Goal: Information Seeking & Learning: Learn about a topic

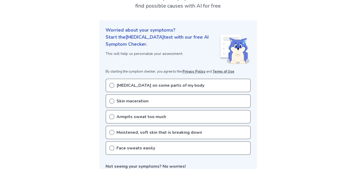
scroll to position [41, 0]
click at [129, 88] on p "[MEDICAL_DATA] on some parts of my body" at bounding box center [160, 85] width 88 height 6
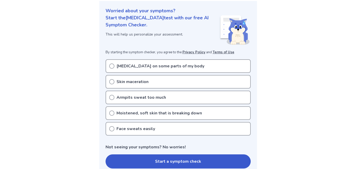
scroll to position [64, 0]
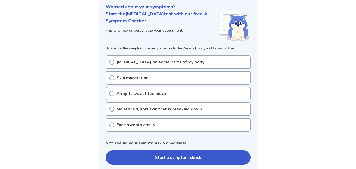
click at [121, 96] on p "Armpits sweat too much" at bounding box center [141, 93] width 50 height 6
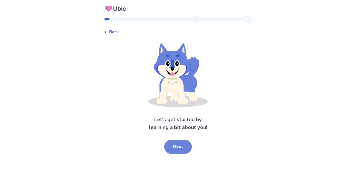
click at [176, 150] on button "Next" at bounding box center [178, 146] width 28 height 14
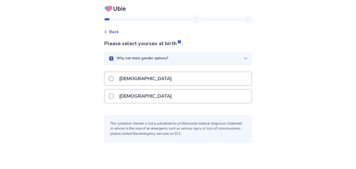
click at [124, 94] on p "[DEMOGRAPHIC_DATA]" at bounding box center [145, 95] width 59 height 13
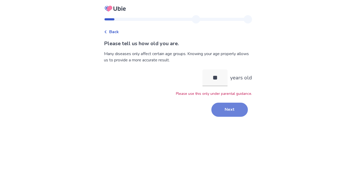
type input "**"
click at [220, 111] on button "Next" at bounding box center [229, 109] width 36 height 14
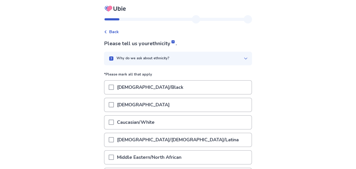
click at [114, 124] on span at bounding box center [111, 121] width 5 height 5
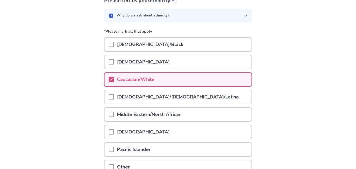
scroll to position [94, 0]
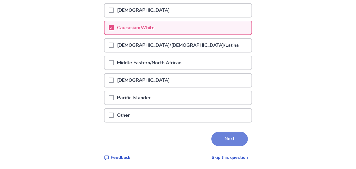
click at [222, 141] on button "Next" at bounding box center [229, 139] width 36 height 14
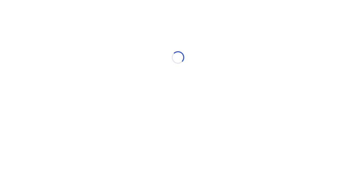
scroll to position [0, 0]
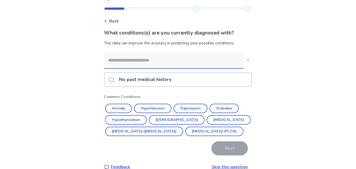
scroll to position [13, 0]
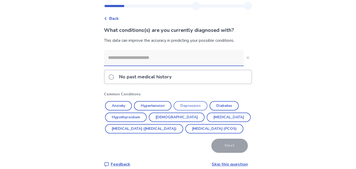
click at [194, 106] on button "Depression" at bounding box center [191, 105] width 34 height 9
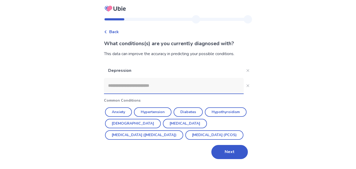
scroll to position [0, 0]
click at [122, 110] on button "Anxiety" at bounding box center [118, 111] width 27 height 9
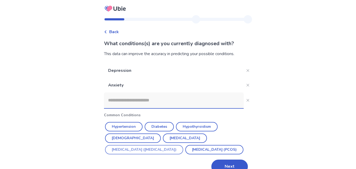
scroll to position [11, 0]
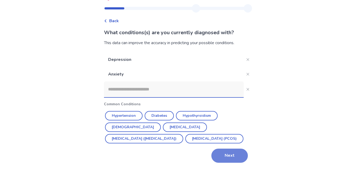
click at [223, 155] on button "Next" at bounding box center [229, 155] width 36 height 14
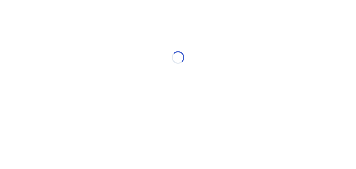
scroll to position [0, 0]
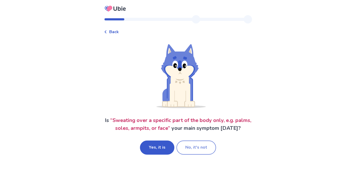
click at [181, 145] on button "No, it's not" at bounding box center [196, 147] width 40 height 14
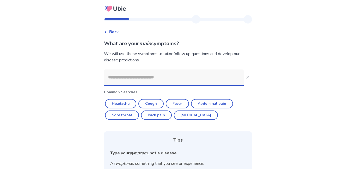
click at [155, 79] on input at bounding box center [174, 77] width 140 height 16
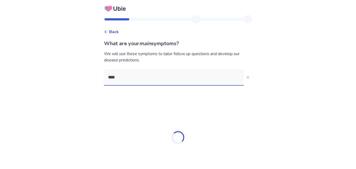
type input "*****"
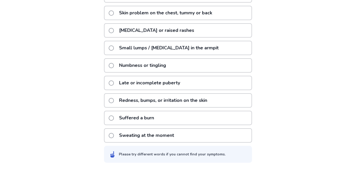
scroll to position [127, 0]
click at [132, 135] on p "Sweating at the moment" at bounding box center [146, 135] width 61 height 13
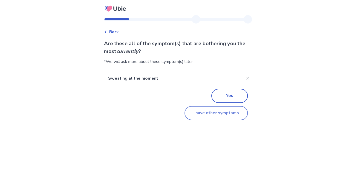
click at [205, 112] on button "I have other symptoms" at bounding box center [216, 113] width 63 height 14
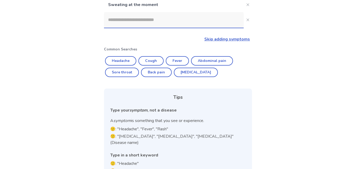
scroll to position [64, 0]
click at [206, 39] on link "Skip adding symptoms" at bounding box center [227, 40] width 46 height 6
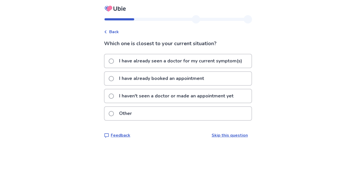
click at [124, 100] on p "I haven't seen a doctor or made an appointment yet" at bounding box center [176, 95] width 121 height 13
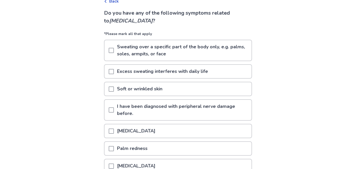
scroll to position [33, 0]
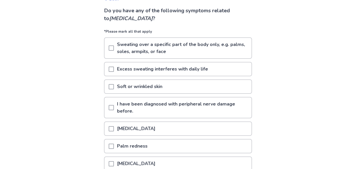
click at [123, 59] on div "Sweating over a specific part of the body only, e.g. palms, soles, armpits, or …" at bounding box center [178, 49] width 148 height 24
click at [104, 49] on div "Back Do you have any of the following symptoms related to [MEDICAL_DATA] ? *Ple…" at bounding box center [178, 116] width 156 height 269
click at [114, 46] on span at bounding box center [111, 47] width 5 height 5
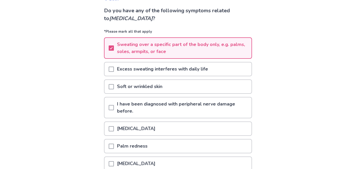
click at [114, 65] on div at bounding box center [111, 68] width 5 height 13
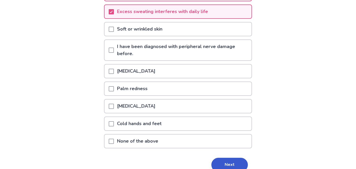
scroll to position [93, 0]
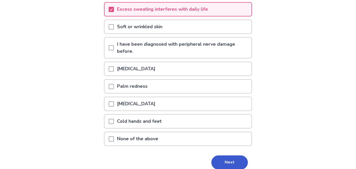
click at [114, 26] on span at bounding box center [111, 26] width 5 height 5
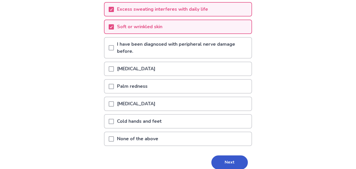
click at [112, 65] on div at bounding box center [111, 68] width 5 height 13
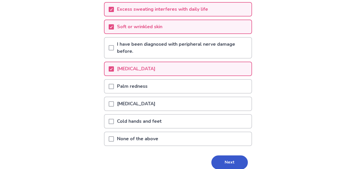
click at [114, 100] on div at bounding box center [111, 103] width 5 height 13
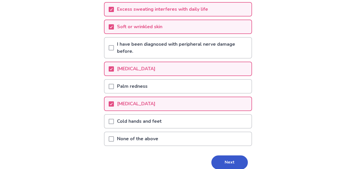
click at [114, 125] on div at bounding box center [111, 120] width 5 height 13
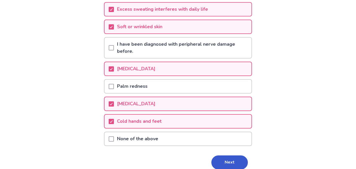
click at [136, 105] on p "[MEDICAL_DATA]" at bounding box center [136, 103] width 45 height 13
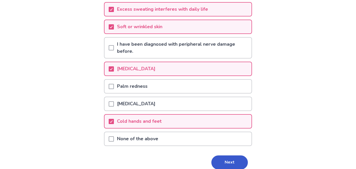
click at [146, 105] on p "[MEDICAL_DATA]" at bounding box center [136, 103] width 45 height 13
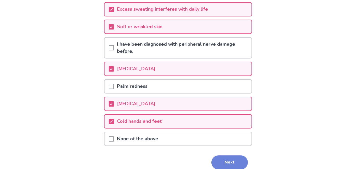
click at [214, 155] on button "Next" at bounding box center [229, 162] width 36 height 14
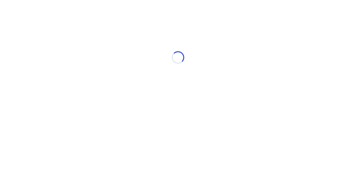
scroll to position [0, 0]
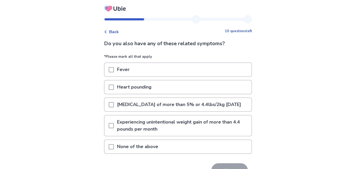
click at [130, 89] on p "Heart pounding" at bounding box center [134, 86] width 41 height 13
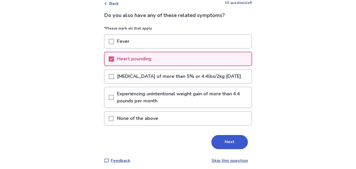
scroll to position [38, 0]
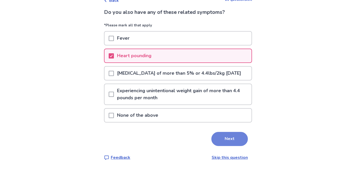
click at [222, 141] on button "Next" at bounding box center [229, 139] width 36 height 14
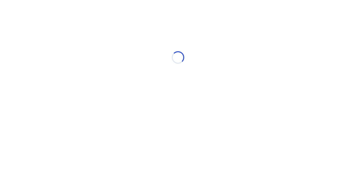
select select "*"
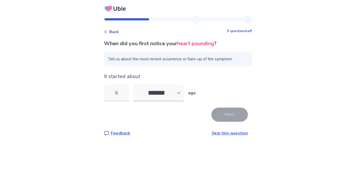
click at [127, 94] on input "tel" at bounding box center [116, 92] width 25 height 17
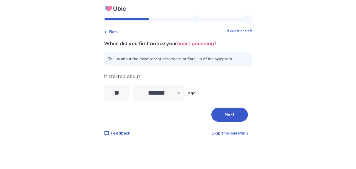
click at [152, 96] on select "******* ****** ******* ******** *******" at bounding box center [158, 92] width 51 height 17
click at [126, 96] on input "**" at bounding box center [116, 92] width 25 height 17
type input "*"
click at [176, 90] on select "******* ****** ******* ******** *******" at bounding box center [158, 92] width 51 height 17
select select "*"
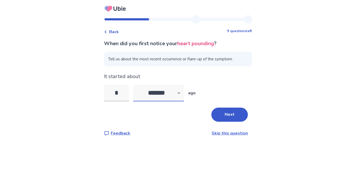
click at [136, 84] on select "******* ****** ******* ******** *******" at bounding box center [158, 92] width 51 height 17
click at [116, 92] on input "*" at bounding box center [116, 92] width 25 height 17
type input "*"
click at [253, 104] on div "Back 9 questions left When did you first notice your heart pounding ? Tell us a…" at bounding box center [178, 84] width 356 height 169
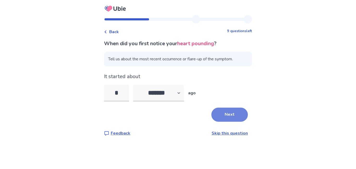
click at [219, 116] on button "Next" at bounding box center [229, 114] width 36 height 14
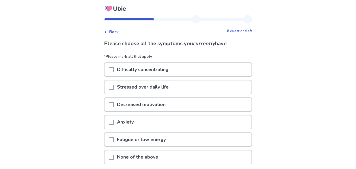
click at [133, 71] on p "Difficulty concentrating" at bounding box center [143, 69] width 58 height 13
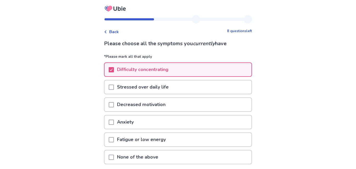
click at [124, 84] on p "Stressed over daily life" at bounding box center [143, 86] width 58 height 13
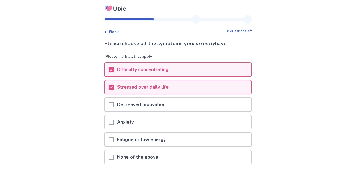
click at [118, 95] on div "Stressed over daily life" at bounding box center [178, 88] width 148 height 17
click at [114, 99] on div at bounding box center [111, 104] width 5 height 13
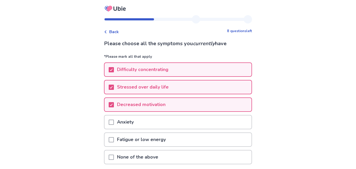
click at [114, 118] on div at bounding box center [111, 121] width 5 height 13
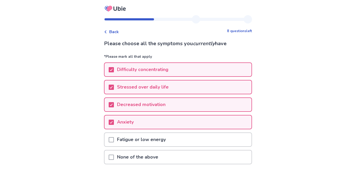
click at [118, 133] on p "Fatigue or low energy" at bounding box center [141, 139] width 55 height 13
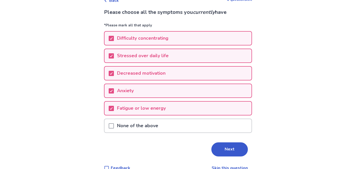
scroll to position [42, 0]
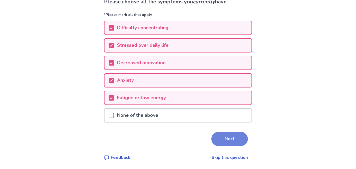
click at [230, 132] on button "Next" at bounding box center [229, 139] width 36 height 14
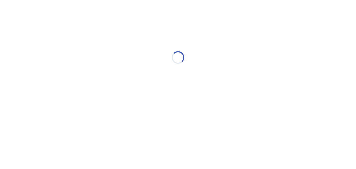
click at [139, 109] on html "Loading... Ubie Symptom Checker" at bounding box center [178, 54] width 356 height 109
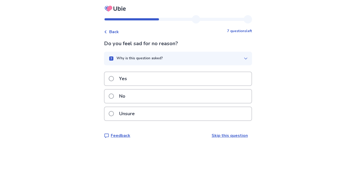
click at [141, 86] on div "Yes" at bounding box center [178, 79] width 148 height 17
click at [141, 81] on div "Yes" at bounding box center [177, 78] width 147 height 13
click at [129, 85] on p "Yes" at bounding box center [123, 78] width 14 height 13
click at [126, 84] on p "Yes" at bounding box center [123, 78] width 14 height 13
click at [126, 77] on p "Yes" at bounding box center [123, 78] width 14 height 13
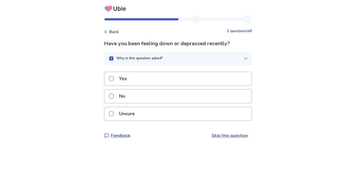
click at [137, 78] on div "Yes" at bounding box center [177, 78] width 147 height 13
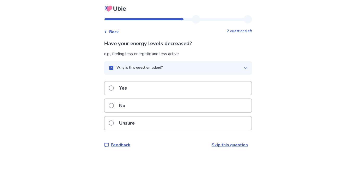
click at [133, 87] on div "Yes" at bounding box center [177, 87] width 147 height 13
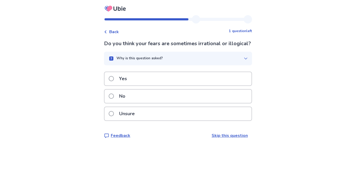
click at [133, 85] on div "Yes" at bounding box center [177, 78] width 147 height 13
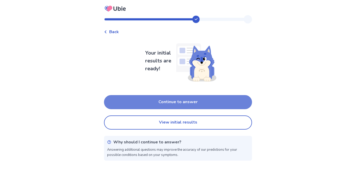
click at [146, 103] on button "Continue to answer" at bounding box center [178, 102] width 148 height 14
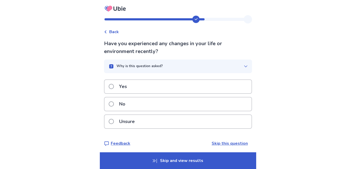
click at [124, 89] on p "Yes" at bounding box center [123, 86] width 14 height 13
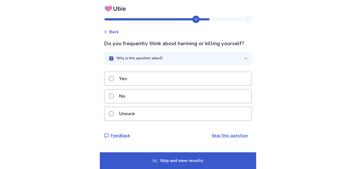
click at [124, 98] on p "No" at bounding box center [122, 95] width 13 height 13
click at [124, 97] on p "No" at bounding box center [122, 95] width 13 height 13
